Goal: Information Seeking & Learning: Learn about a topic

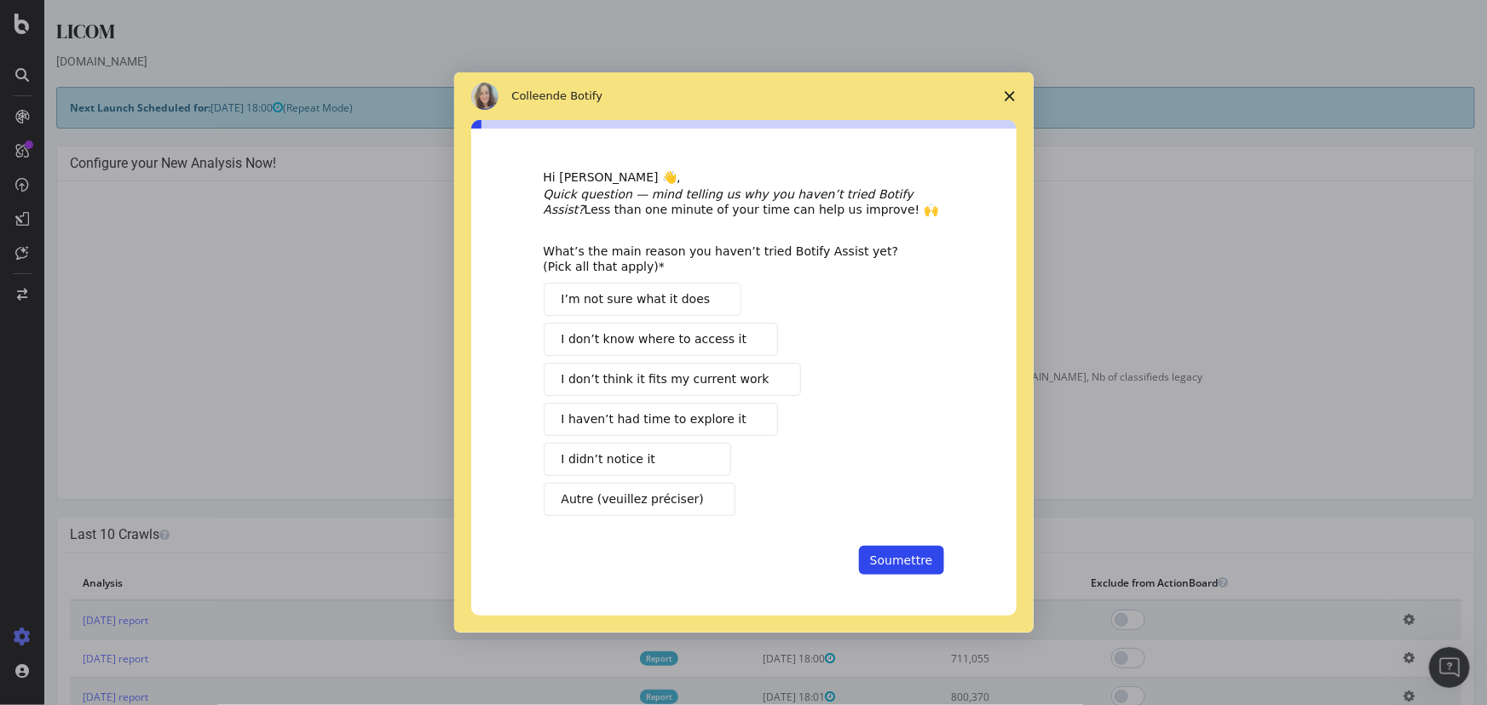
click at [1008, 94] on icon "Fermer l'enquête" at bounding box center [1009, 96] width 10 height 10
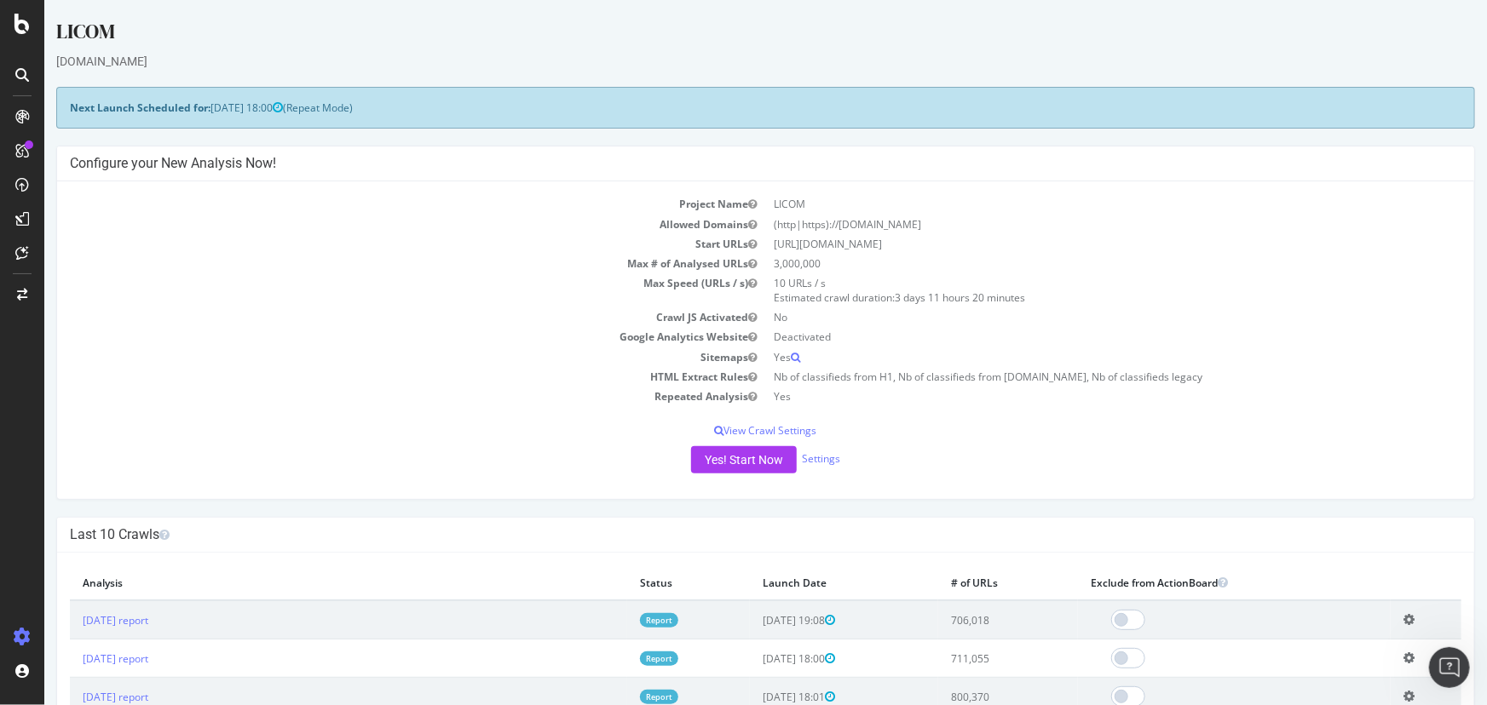
click at [655, 621] on link "Report" at bounding box center [658, 620] width 38 height 14
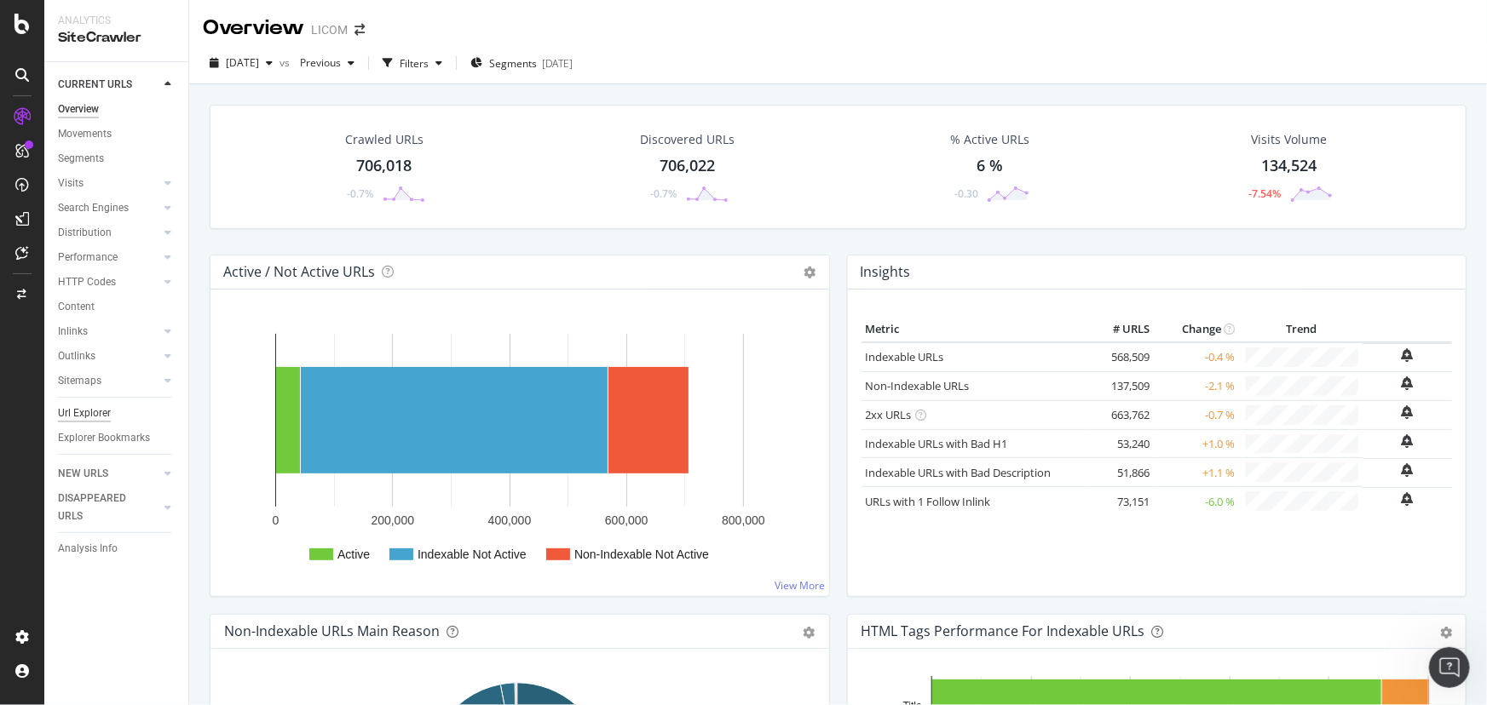
click at [83, 407] on div "Url Explorer" at bounding box center [84, 414] width 53 height 18
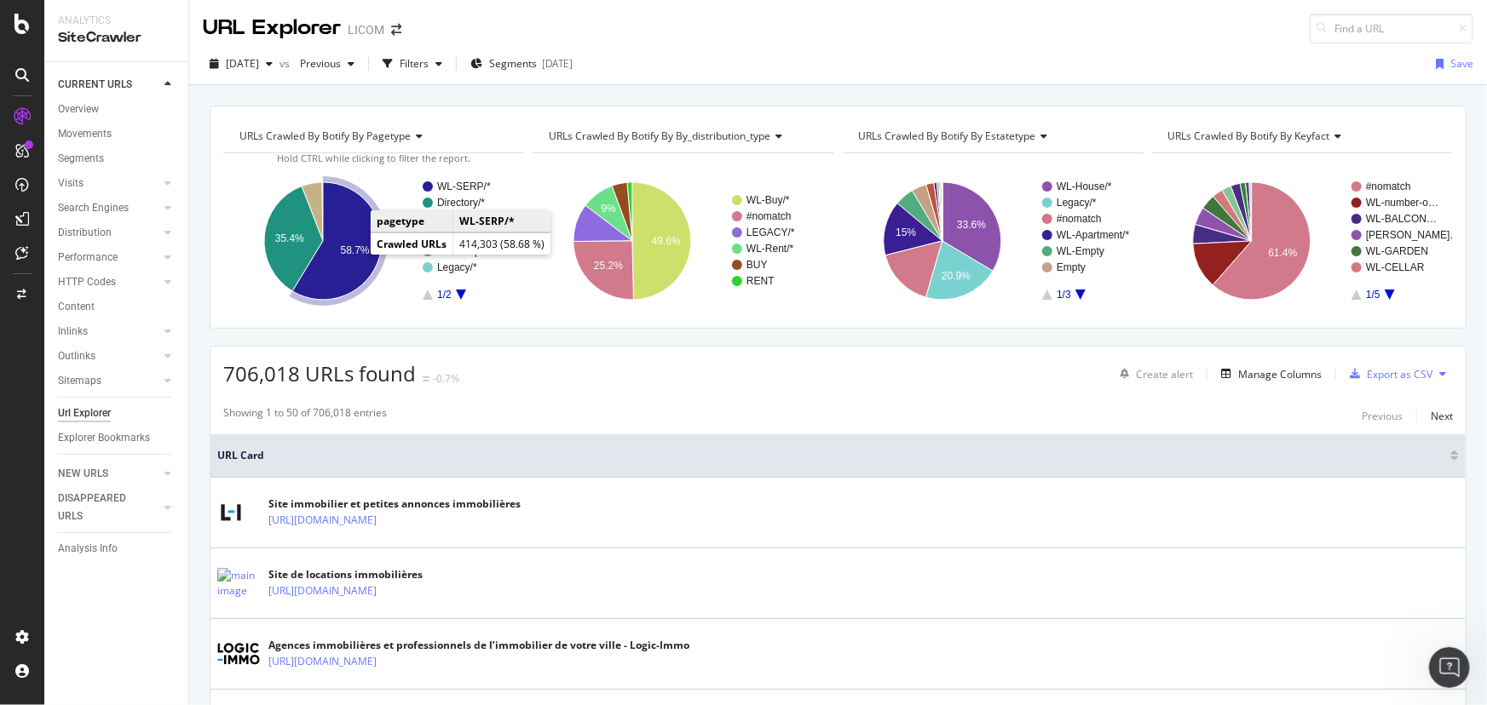
click at [343, 250] on text "58.7%" at bounding box center [355, 251] width 29 height 12
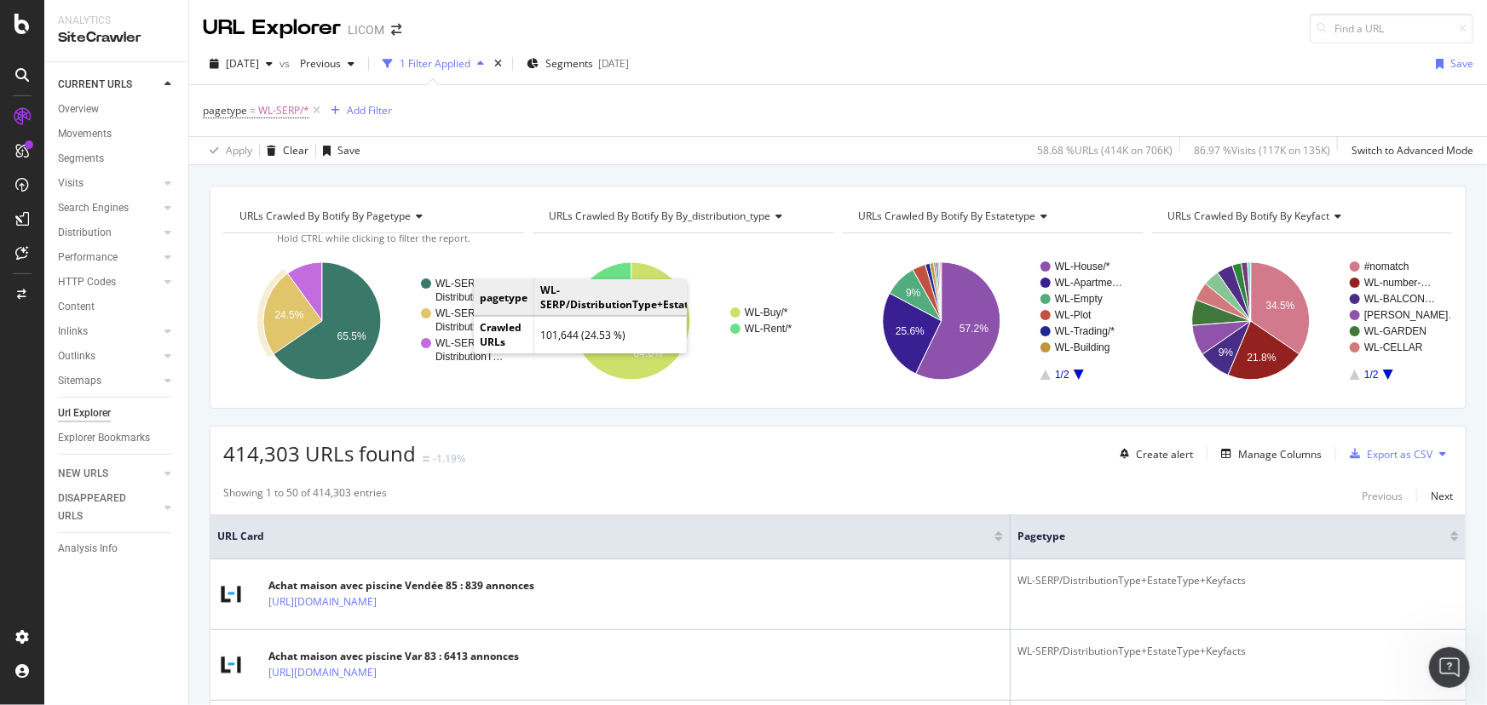
click at [457, 327] on rect "A chart." at bounding box center [471, 320] width 72 height 24
